Goal: Task Accomplishment & Management: Complete application form

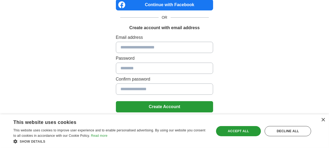
scroll to position [60, 0]
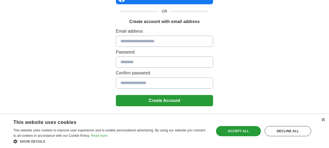
click at [325, 117] on div "× This website uses cookies This website uses cookies to improve user experienc…" at bounding box center [164, 131] width 329 height 34
click at [323, 120] on div "×" at bounding box center [323, 120] width 4 height 4
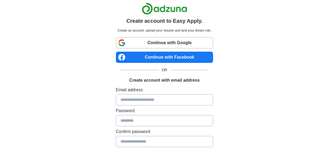
scroll to position [0, 0]
